Goal: Task Accomplishment & Management: Manage account settings

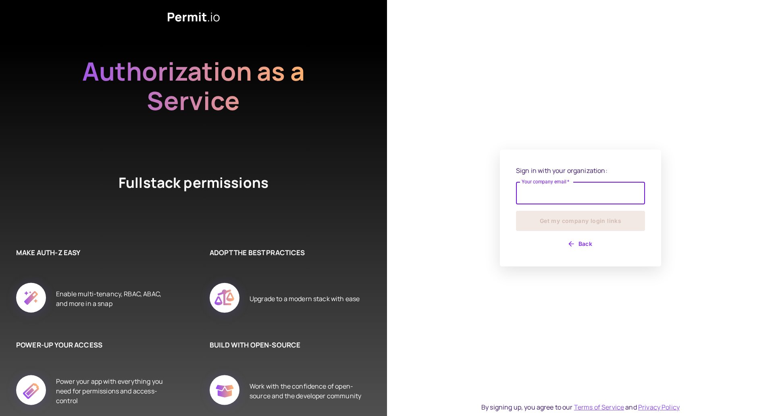
click at [556, 193] on input "Your company email   *" at bounding box center [580, 193] width 129 height 23
type input "**********"
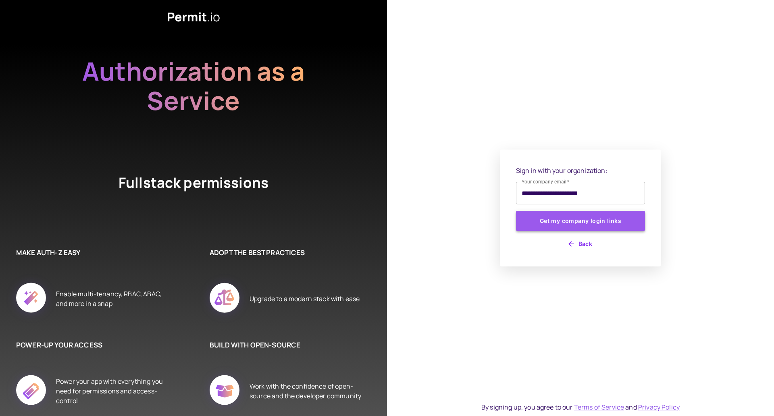
click at [573, 223] on button "Get my company login links" at bounding box center [580, 221] width 129 height 20
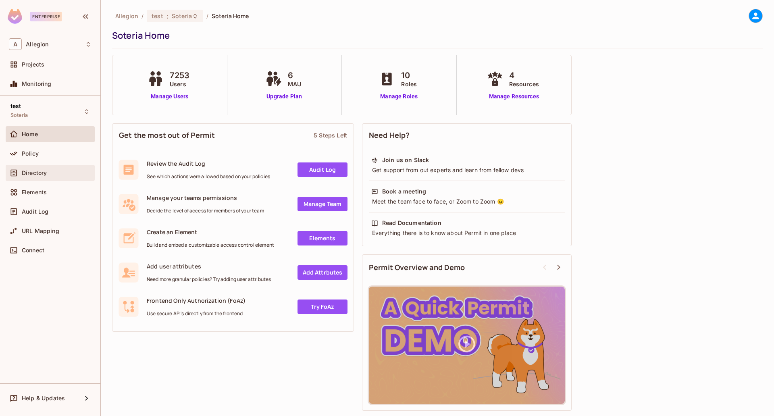
click at [36, 175] on span "Directory" at bounding box center [34, 173] width 25 height 6
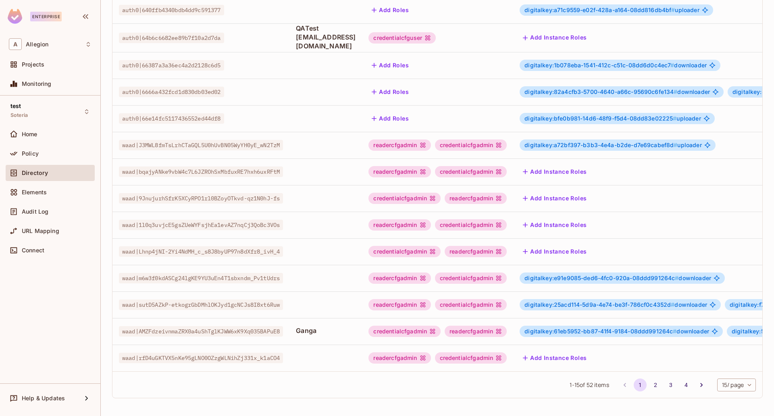
scroll to position [155, 0]
click at [750, 392] on div "1 - 15 of 52 items 1 2 3 4 15 / page ** ​" at bounding box center [437, 384] width 650 height 27
click at [746, 389] on body "Enterprise A Allegion Projects Monitoring test Soteria Home Policy Directory El…" at bounding box center [387, 208] width 774 height 416
click at [725, 401] on li "100 / page" at bounding box center [728, 397] width 40 height 17
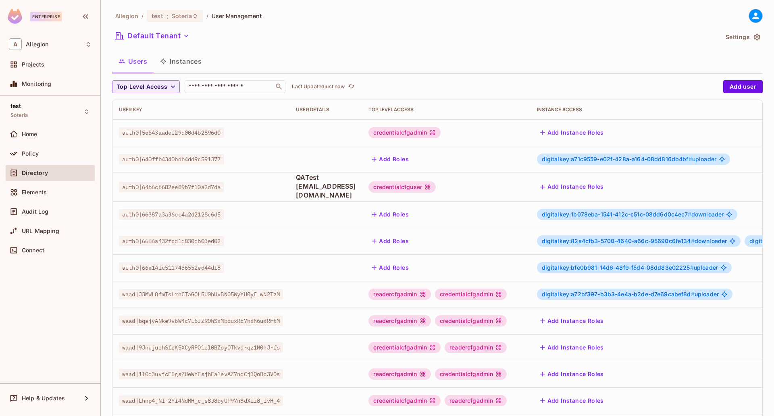
scroll to position [252, 0]
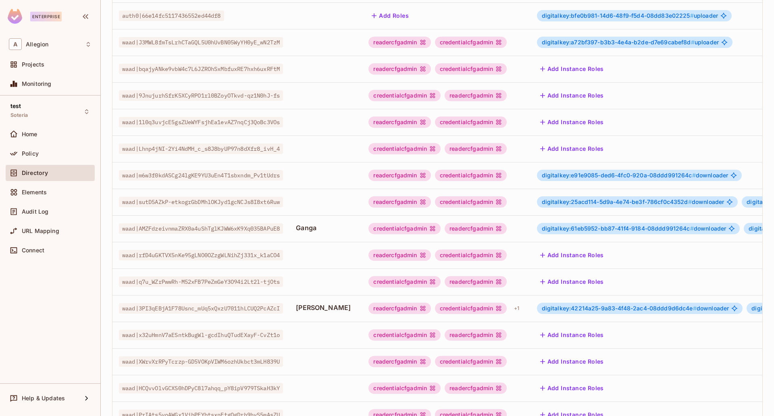
click at [647, 310] on div "digitalkey:42214a25-9a83-4f48-2ac4-08ddd9d6dc4e # downloader" at bounding box center [640, 308] width 206 height 11
click at [647, 308] on span "digitalkey:42214a25-9a83-4f48-2ac4-08ddd9d6dc4e #" at bounding box center [619, 308] width 155 height 7
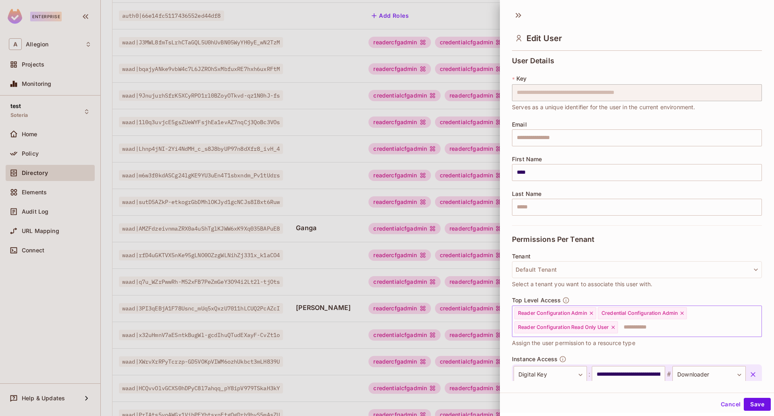
click at [591, 313] on icon at bounding box center [592, 313] width 6 height 6
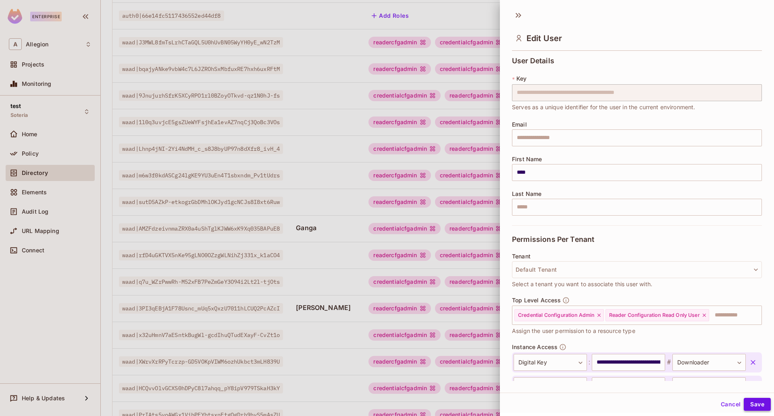
click at [747, 404] on button "Save" at bounding box center [757, 404] width 27 height 13
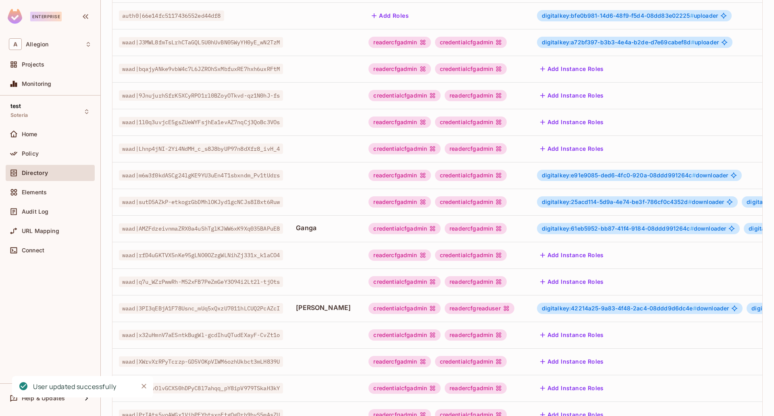
click at [433, 307] on div "credentialcfgadmin" at bounding box center [405, 308] width 72 height 11
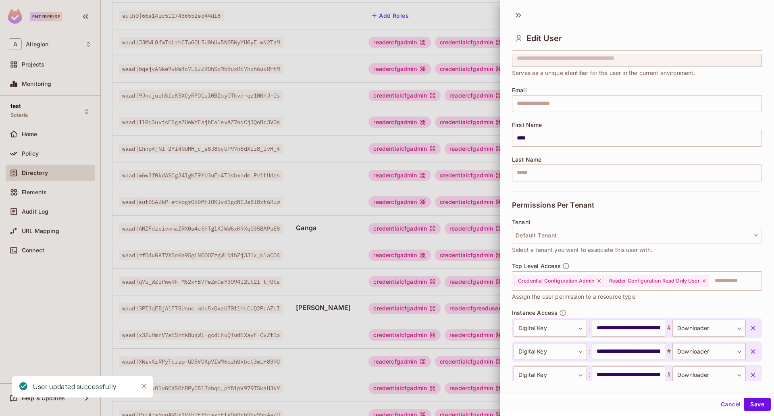
scroll to position [50, 0]
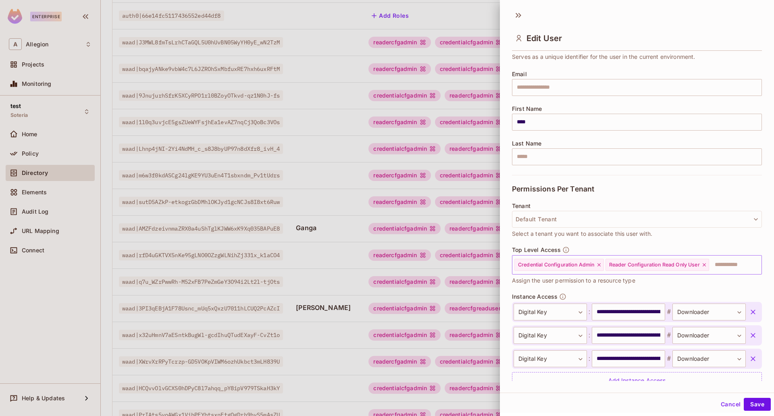
click at [705, 263] on icon at bounding box center [704, 264] width 3 height 3
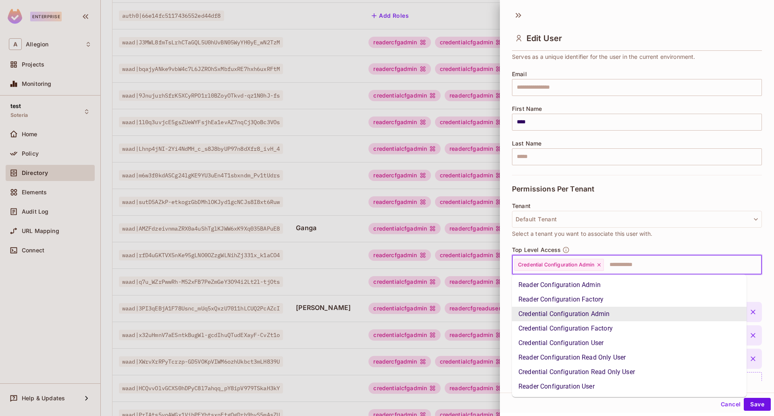
click at [693, 270] on input "text" at bounding box center [676, 265] width 142 height 16
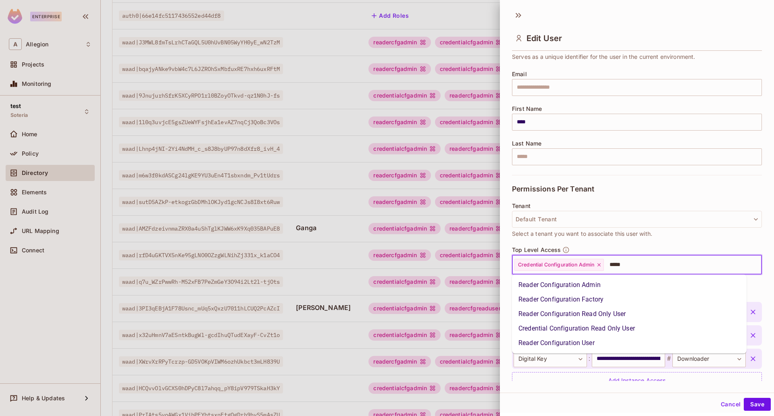
type input "******"
click at [620, 287] on li "Reader Configuration Admin" at bounding box center [629, 285] width 235 height 15
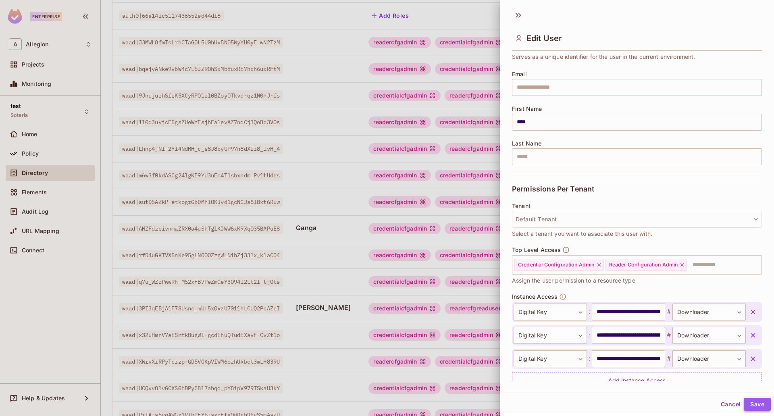
click at [744, 406] on button "Save" at bounding box center [757, 404] width 27 height 13
